Goal: Information Seeking & Learning: Learn about a topic

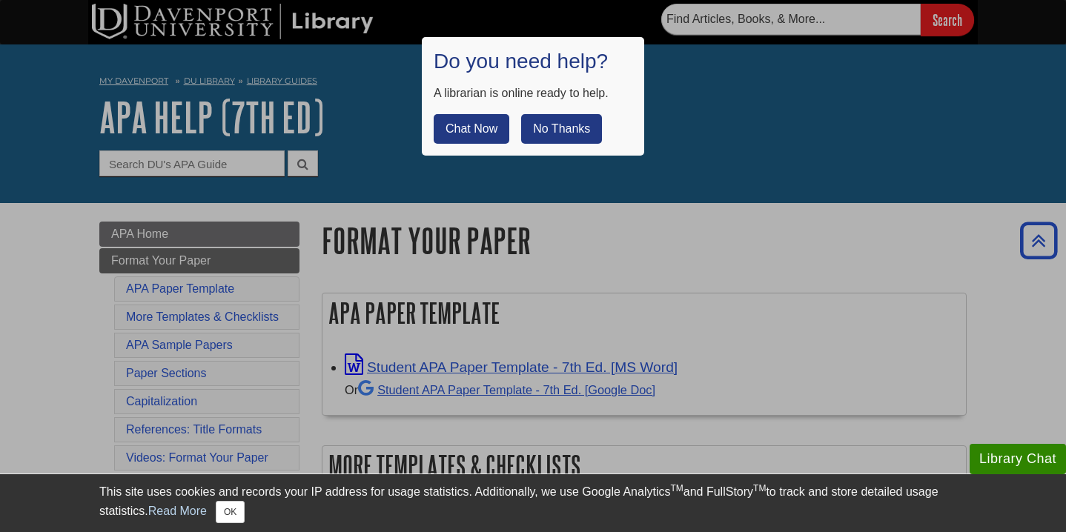
scroll to position [990, 0]
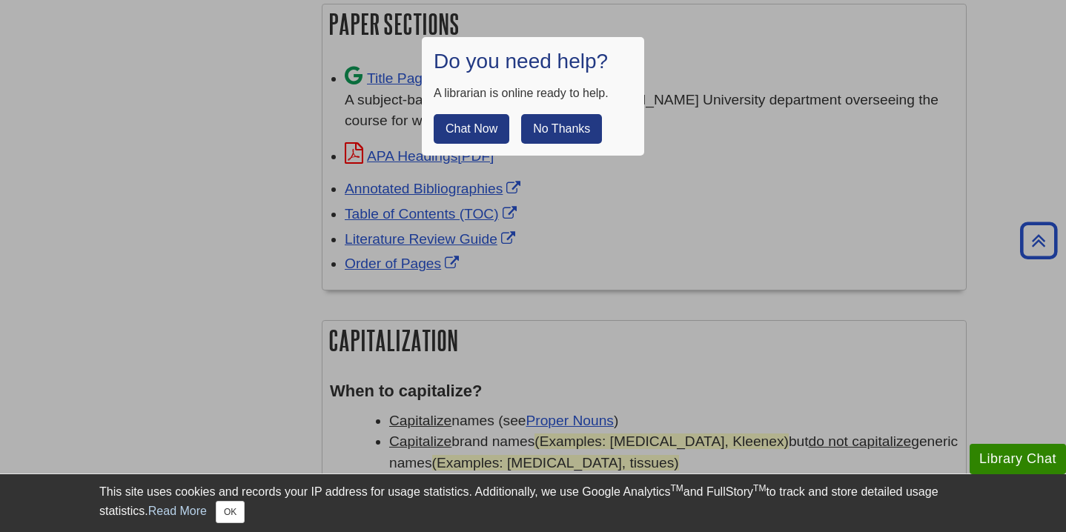
click at [567, 133] on button "No Thanks" at bounding box center [561, 129] width 81 height 30
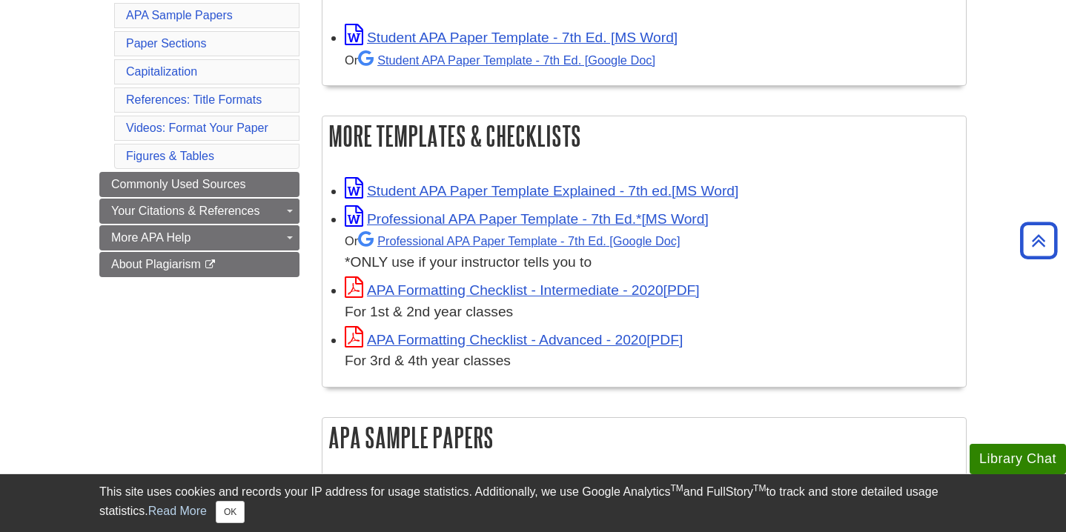
scroll to position [278, 0]
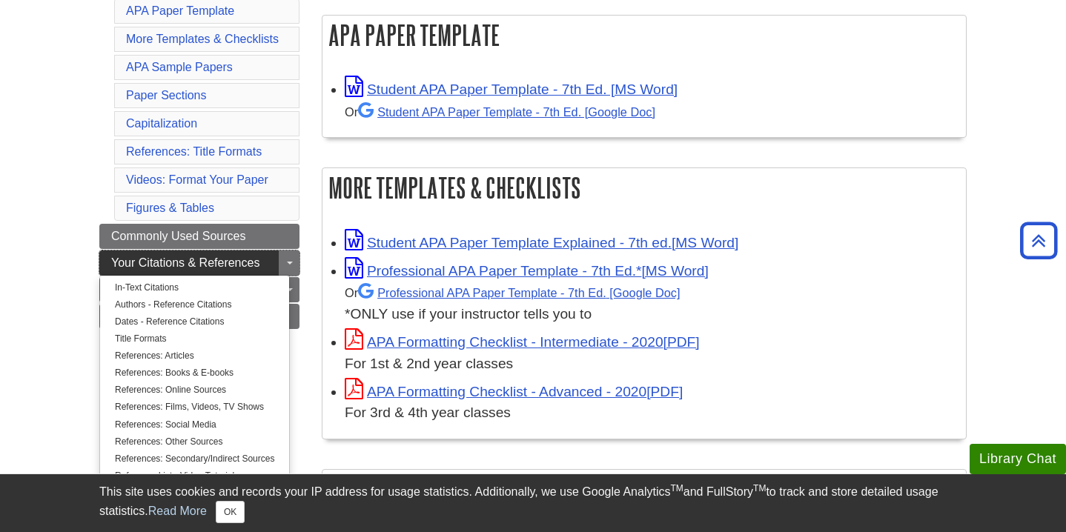
click at [228, 259] on span "Your Citations & References" at bounding box center [185, 263] width 148 height 13
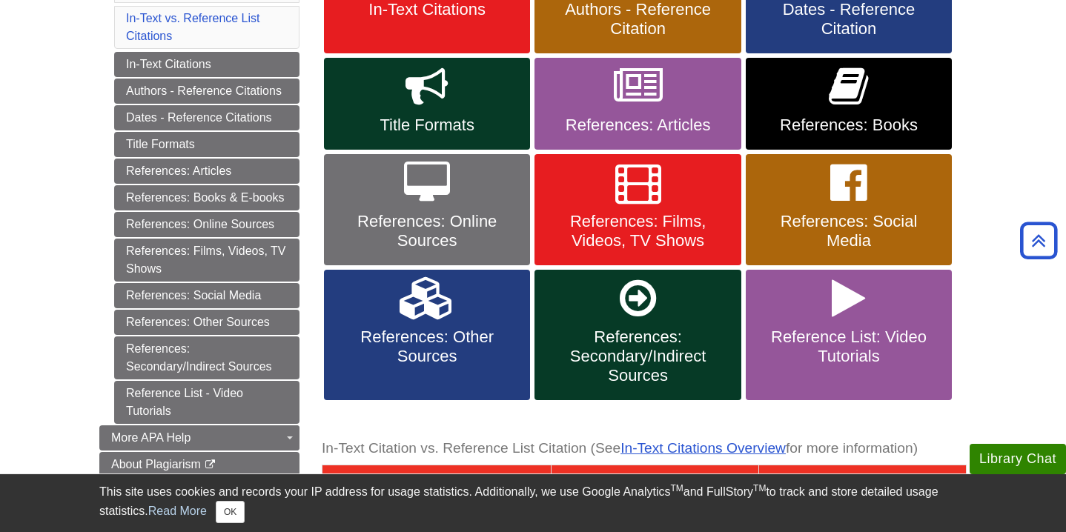
scroll to position [356, 0]
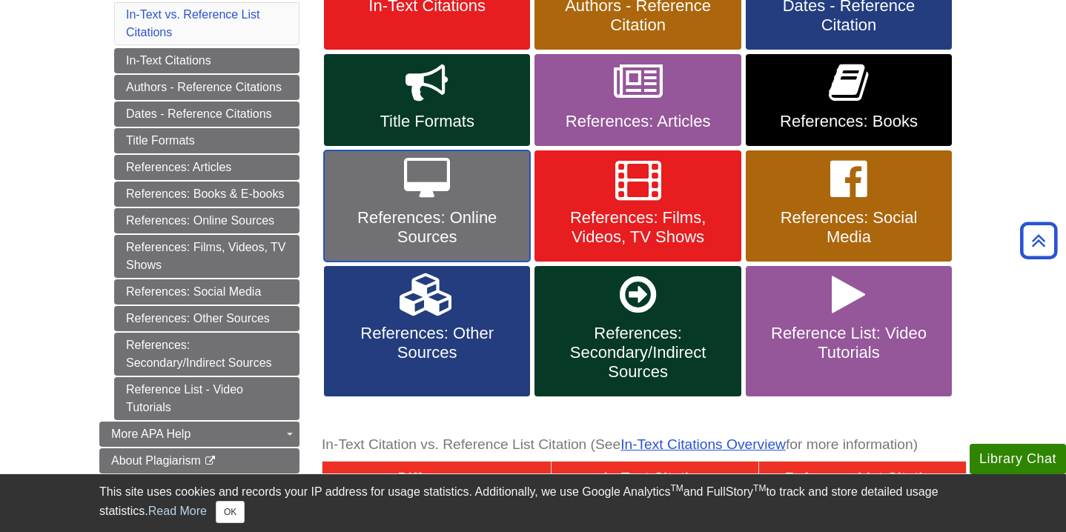
click at [482, 224] on span "References: Online Sources" at bounding box center [427, 227] width 184 height 39
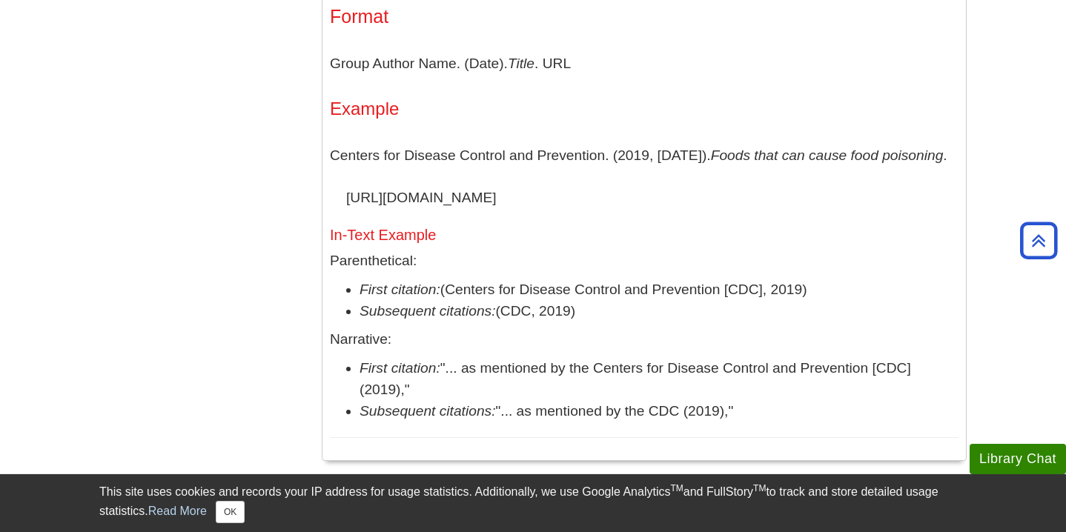
scroll to position [1542, 0]
